Goal: Information Seeking & Learning: Learn about a topic

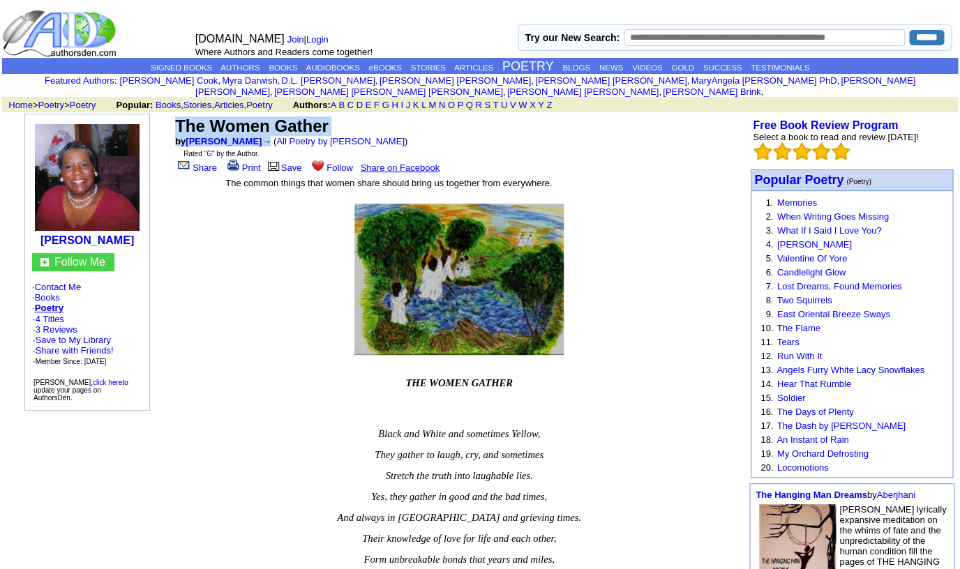
drag, startPoint x: 176, startPoint y: 116, endPoint x: 259, endPoint y: 134, distance: 84.9
click at [259, 134] on td "The Women Gather by Mejay Johnson → ( All Poetry by Mejay Johnson ) Rated " G "…" at bounding box center [458, 145] width 573 height 62
copy td "The Women Gather by Mejay Johnson"
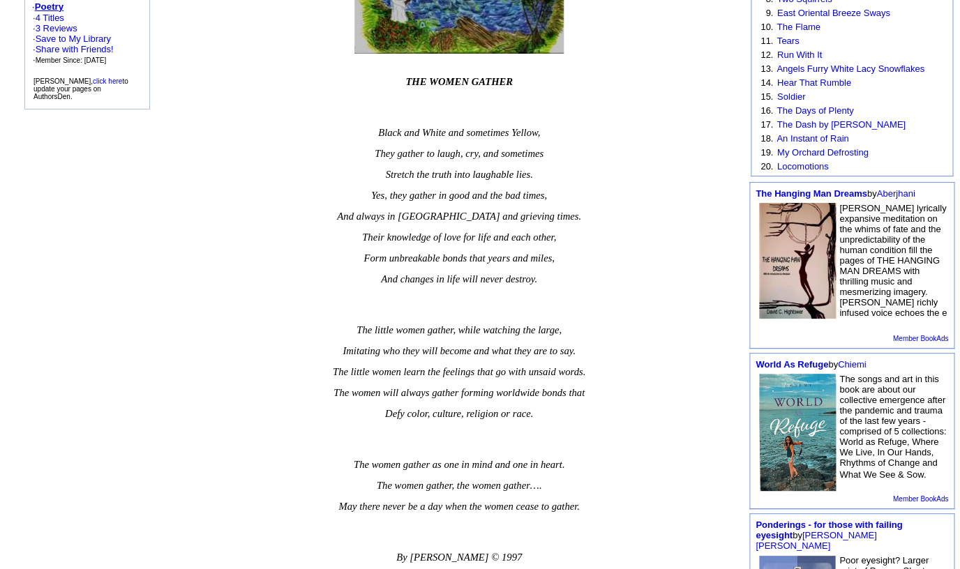
scroll to position [324, 0]
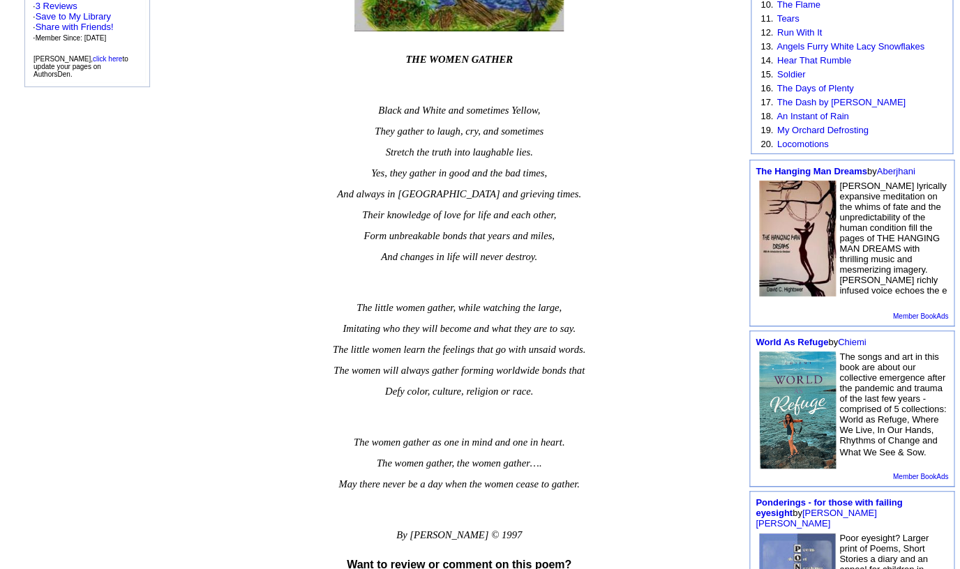
drag, startPoint x: 405, startPoint y: 82, endPoint x: 470, endPoint y: 100, distance: 67.3
click at [470, 100] on td "THE WOMEN GATHER Black and White and sometimes Yellow, They gather to laugh, cr…" at bounding box center [459, 293] width 469 height 521
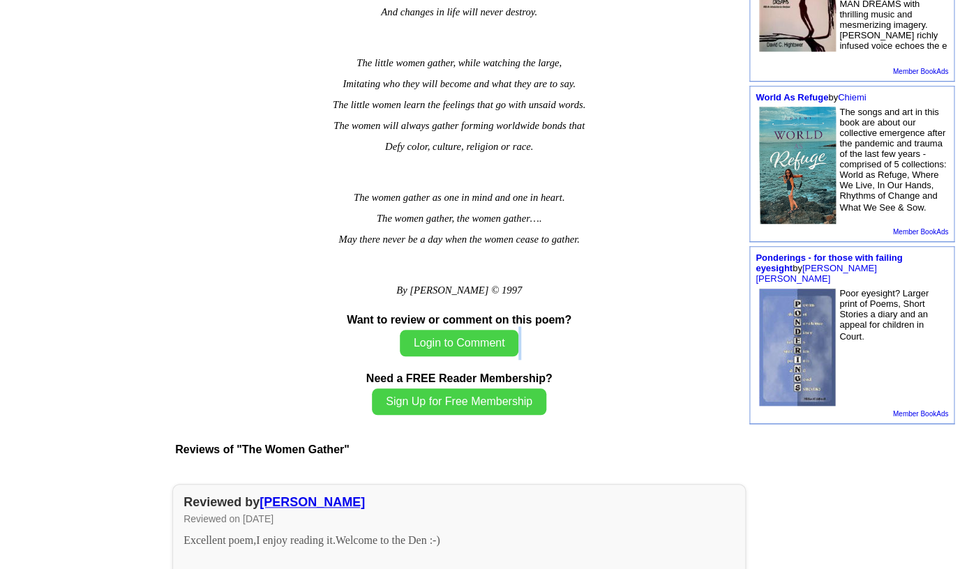
scroll to position [591, 0]
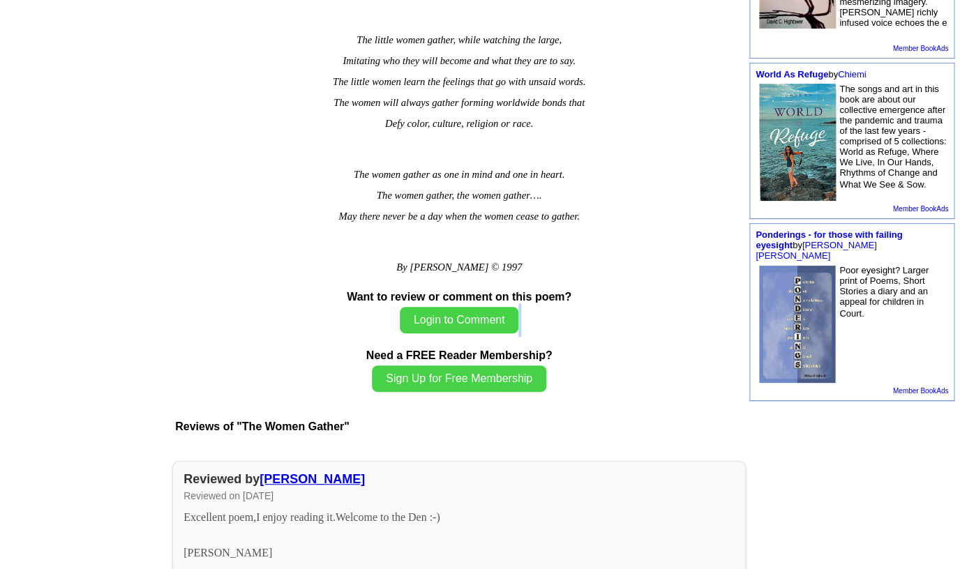
drag, startPoint x: 409, startPoint y: 76, endPoint x: 585, endPoint y: 250, distance: 247.6
click at [585, 250] on td "THE WOMEN GATHER Black and White and sometimes Yellow, They gather to laugh, cr…" at bounding box center [459, 26] width 469 height 521
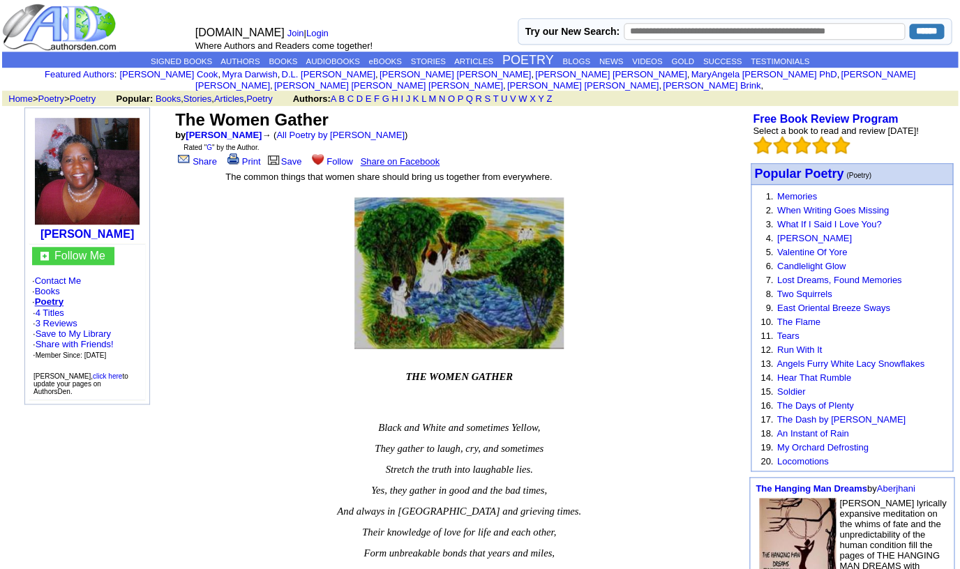
scroll to position [0, 0]
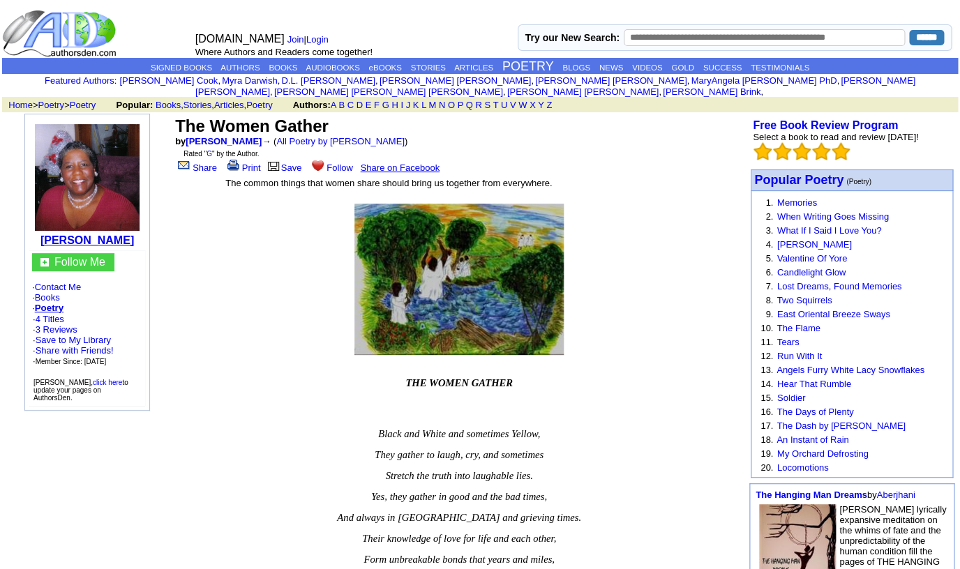
click at [70, 234] on b "[PERSON_NAME]" at bounding box center [86, 240] width 93 height 12
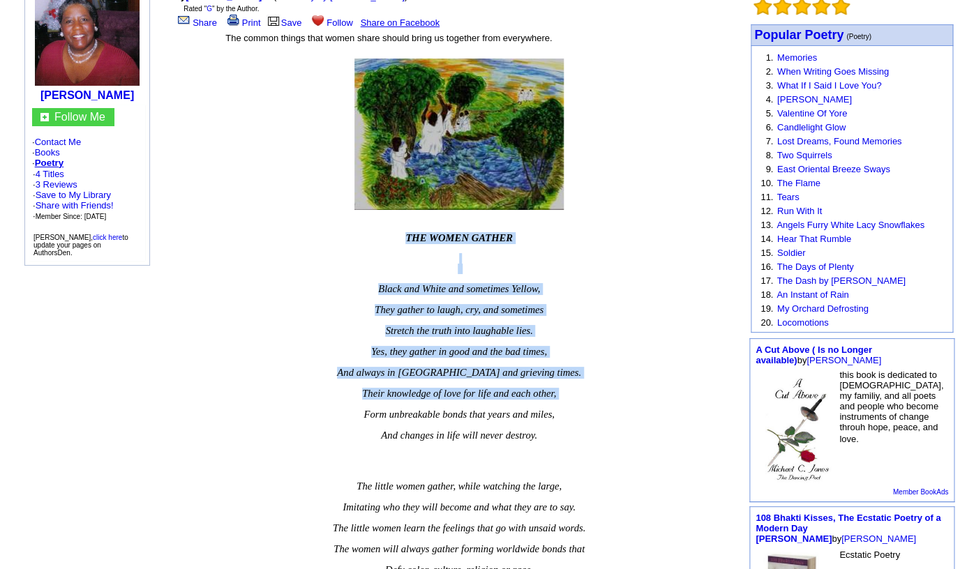
scroll to position [424, 0]
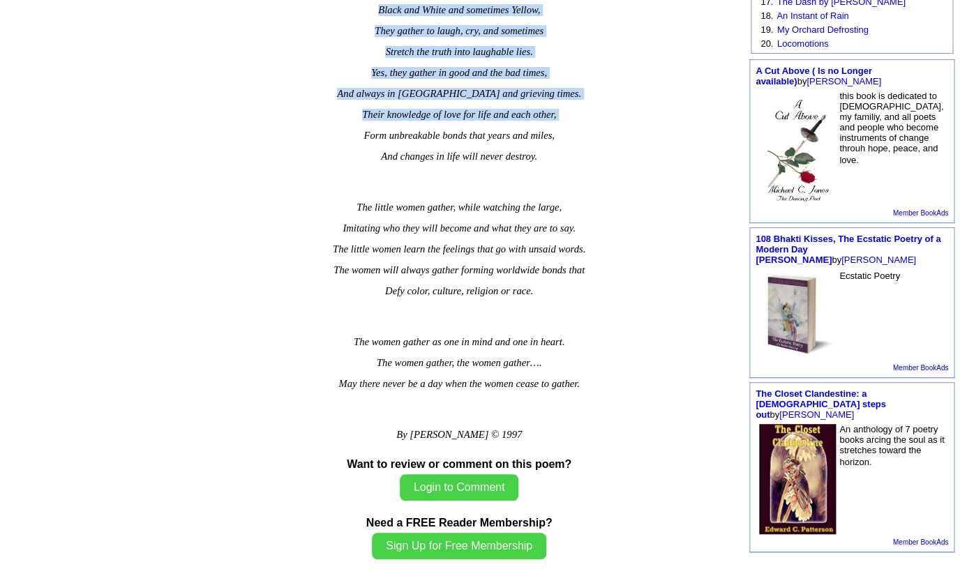
drag, startPoint x: 406, startPoint y: 250, endPoint x: 581, endPoint y: 405, distance: 233.7
click at [581, 405] on font "THE WOMEN GATHER Black and White and sometimes Yellow, They gather to laugh, cr…" at bounding box center [458, 187] width 467 height 507
copy font "THE WOMEN GATHER Black and White and sometimes Yellow, They gather to laugh, cr…"
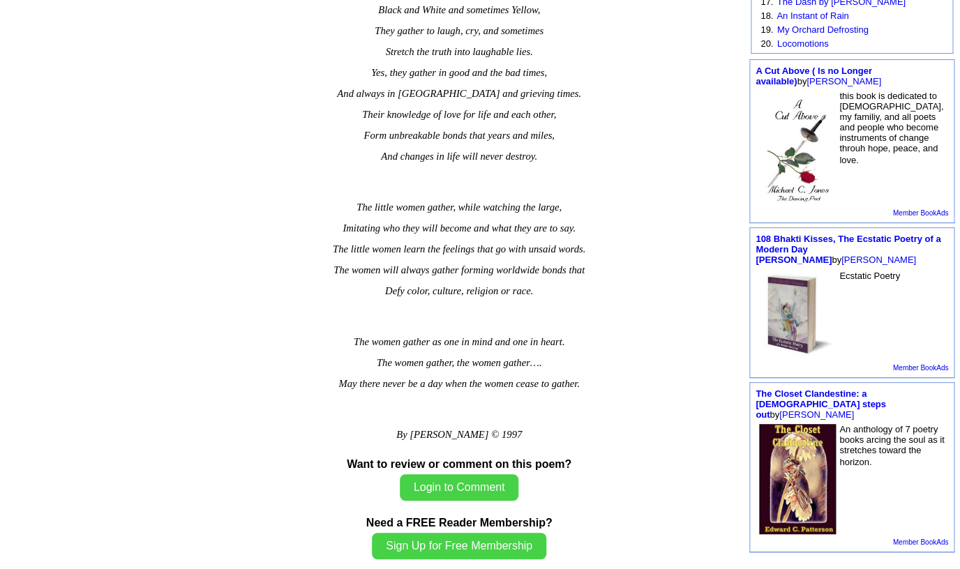
click at [139, 357] on td "[PERSON_NAME] Follow Me · Contact Me · Books · Poetry · 4 Titles · 3 Reviews · …" at bounding box center [87, 395] width 169 height 1412
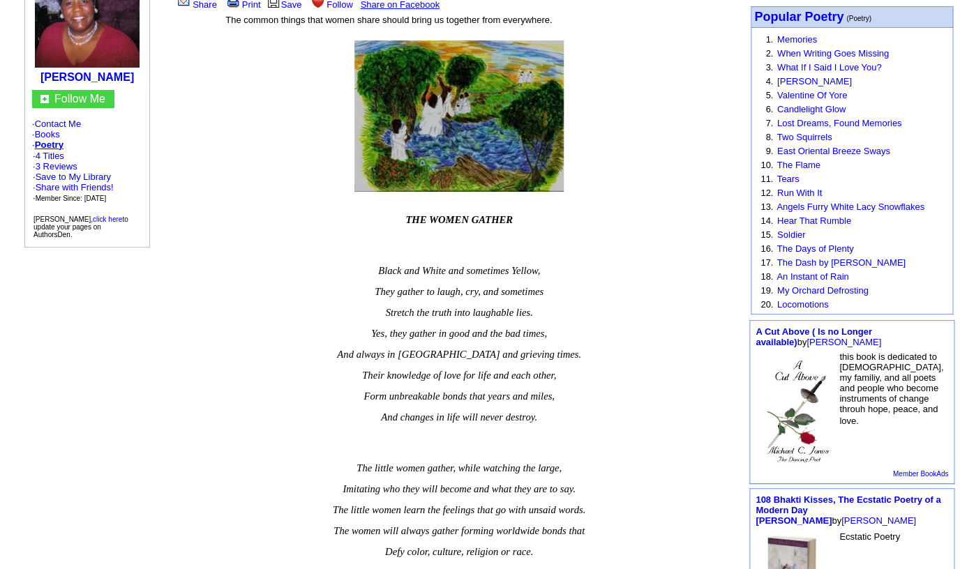
scroll to position [123, 0]
